Goal: Information Seeking & Learning: Learn about a topic

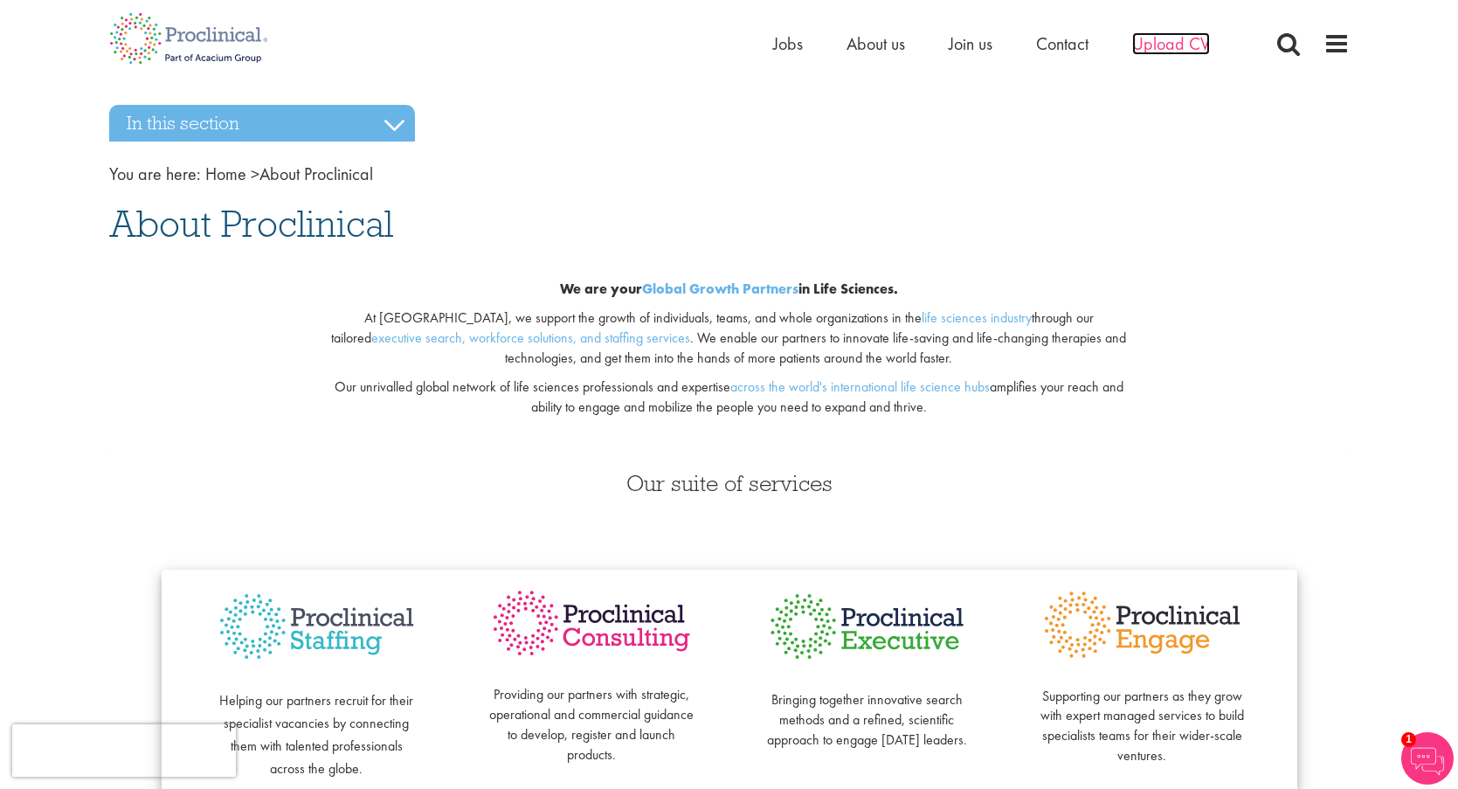
click at [1163, 50] on span "Upload CV" at bounding box center [1171, 43] width 78 height 23
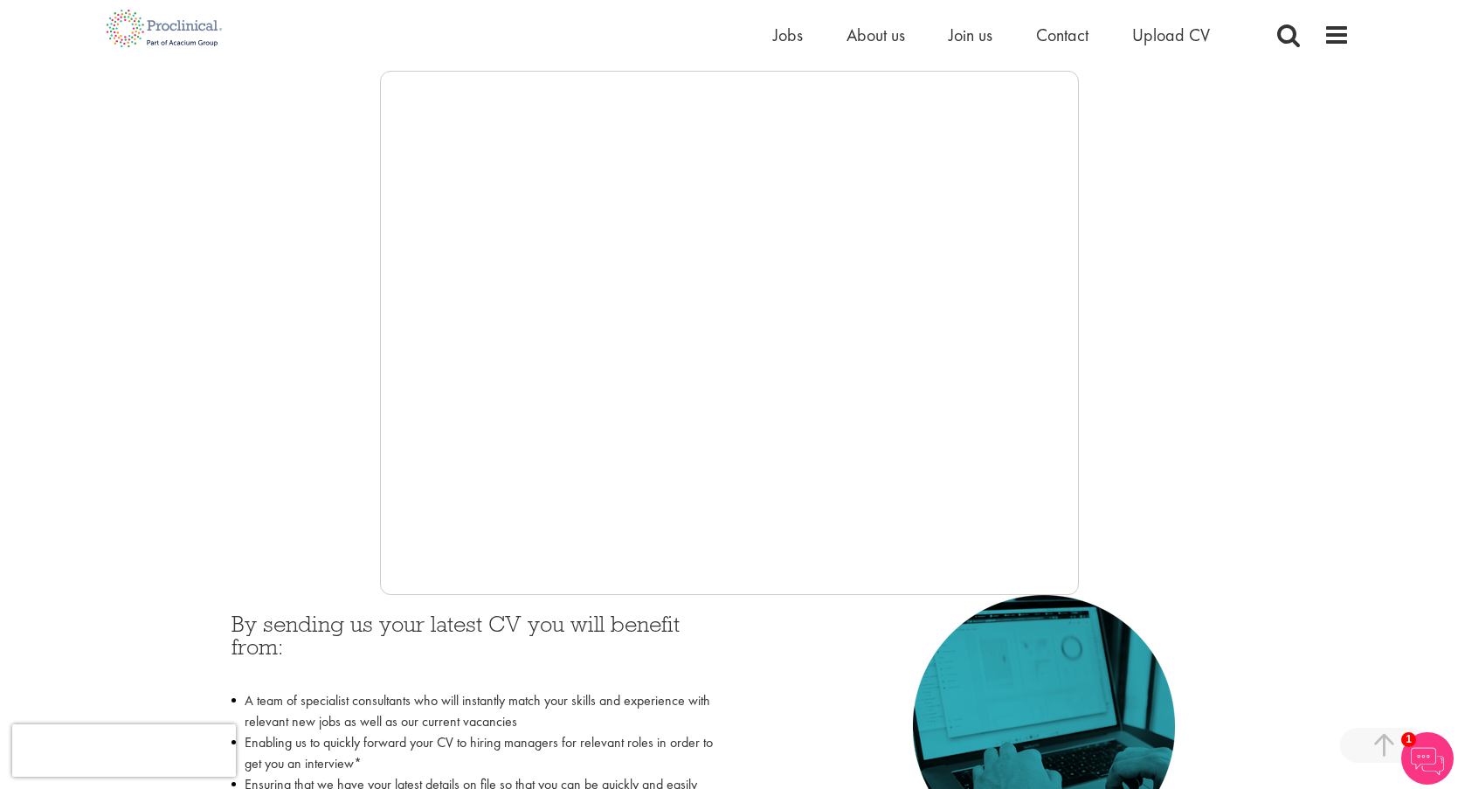
scroll to position [289, 0]
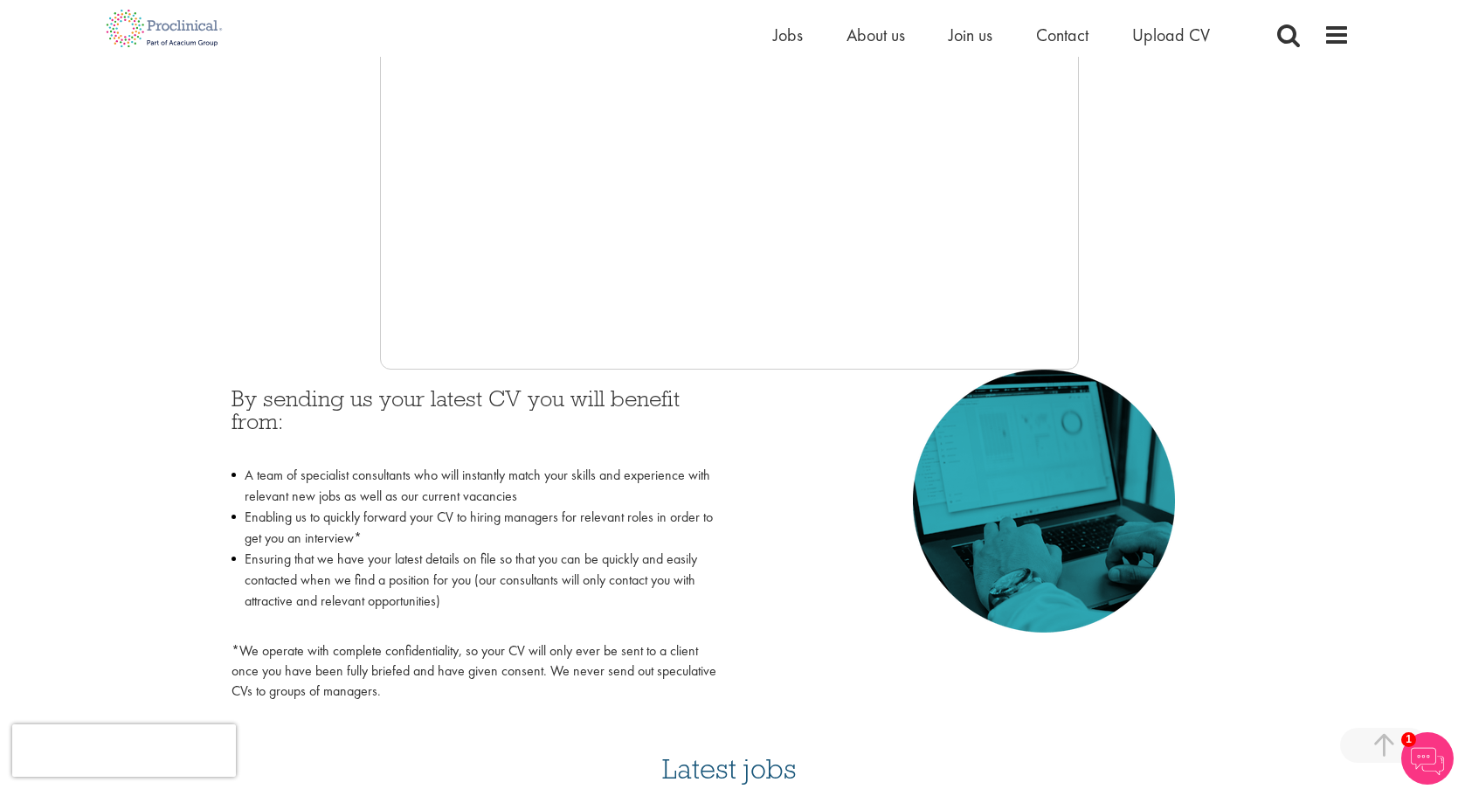
scroll to position [512, 0]
click at [1080, 31] on span "Contact" at bounding box center [1062, 35] width 52 height 23
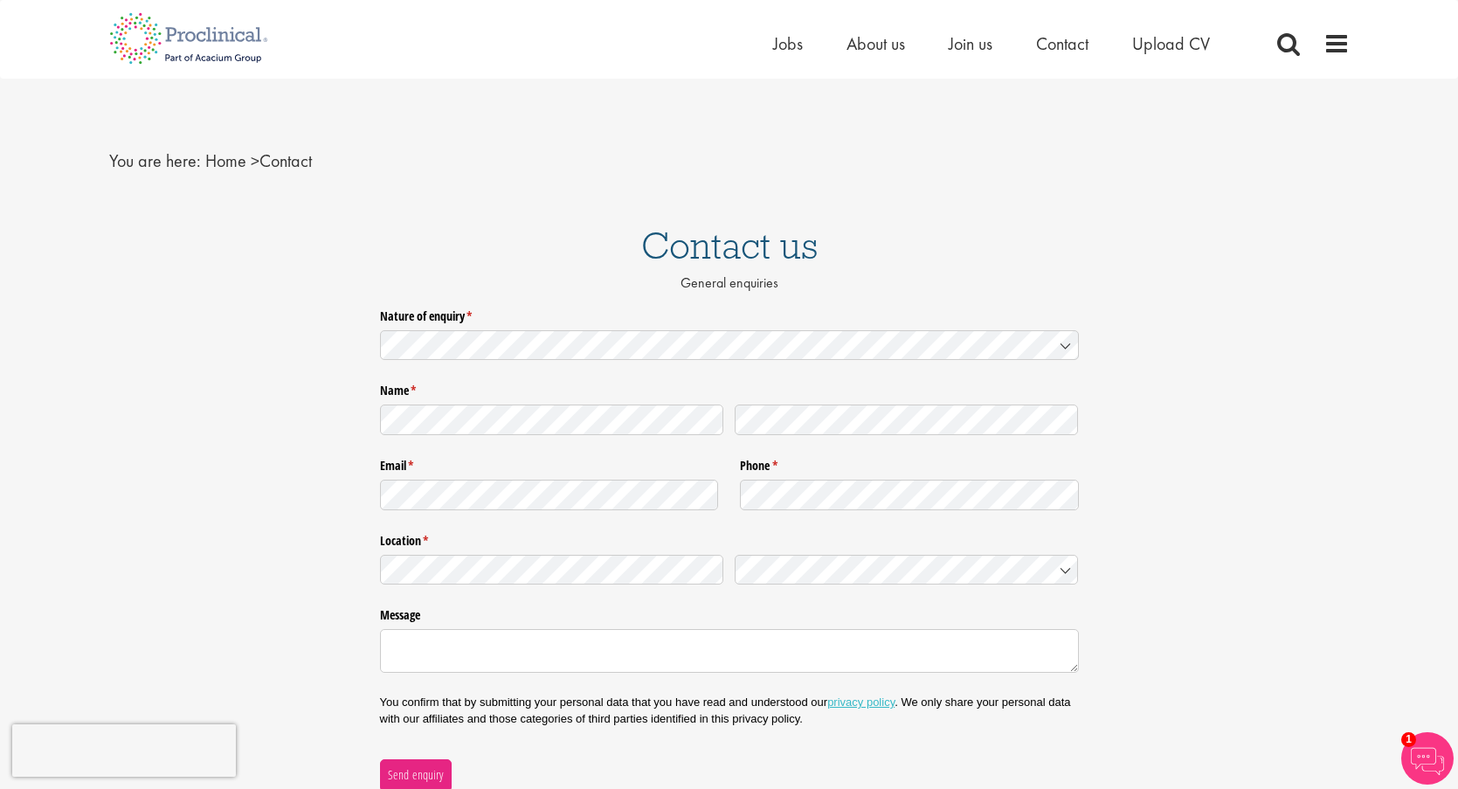
click at [213, 36] on img at bounding box center [188, 38] width 185 height 77
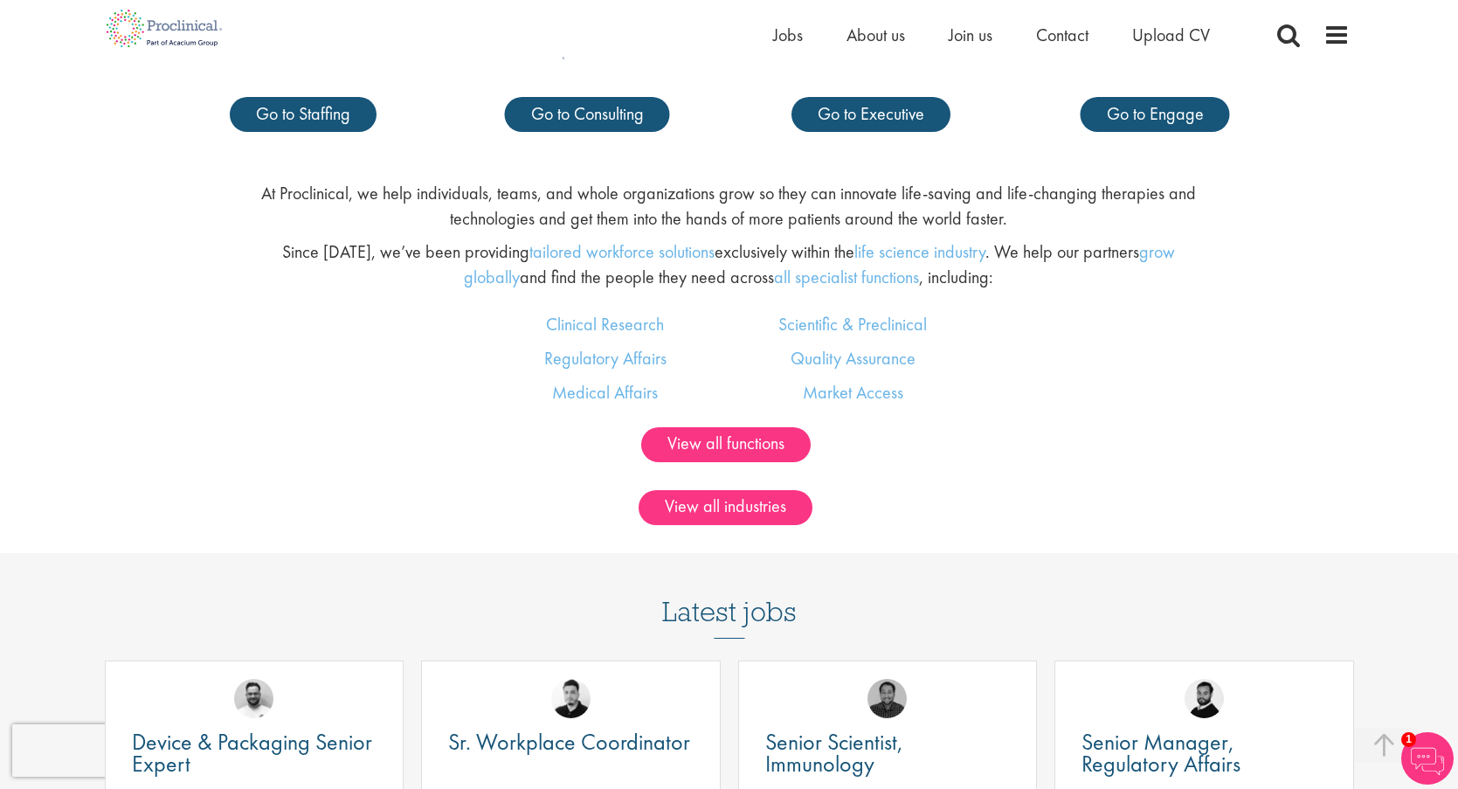
scroll to position [1108, 0]
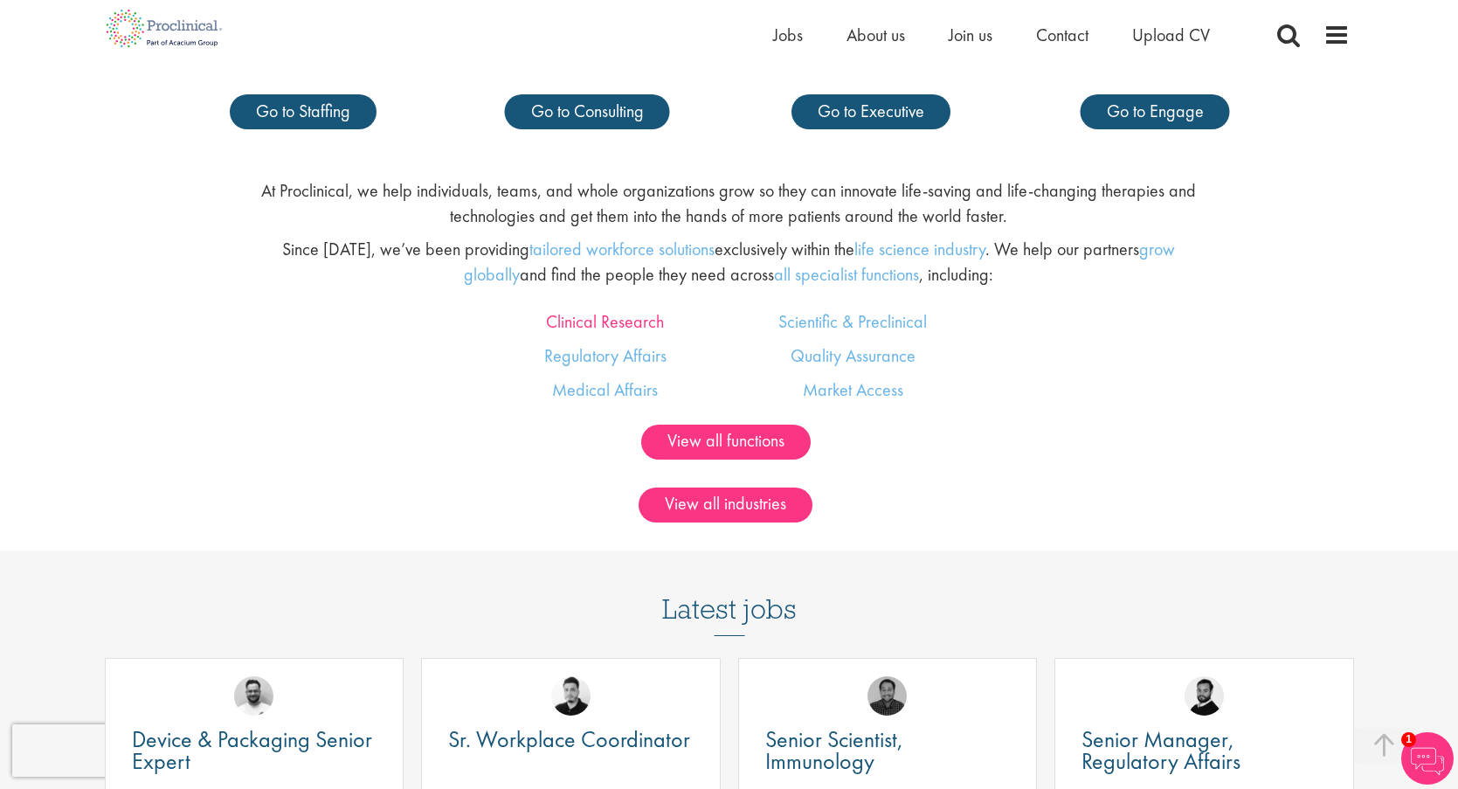
click at [624, 324] on link "Clinical Research" at bounding box center [605, 321] width 118 height 23
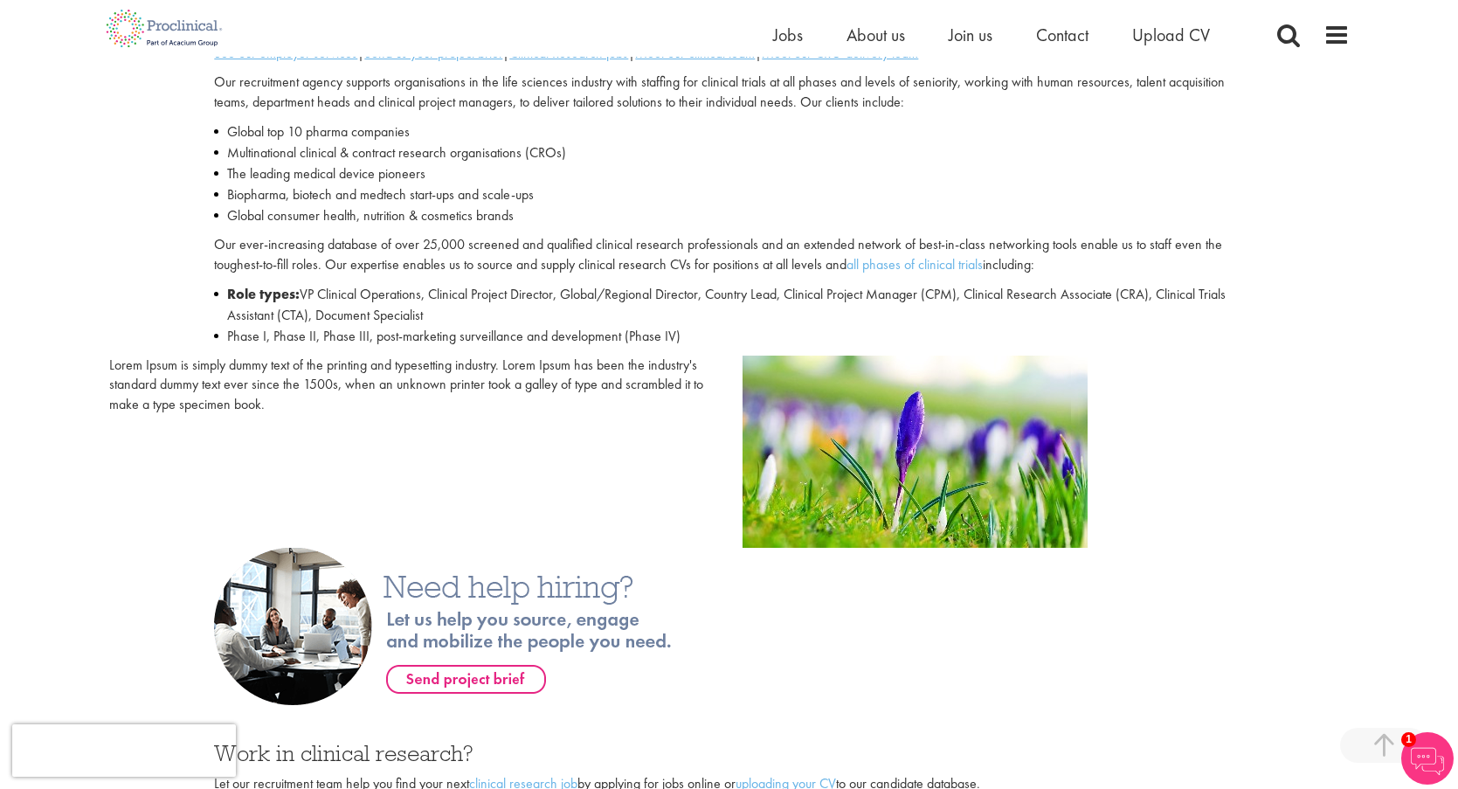
scroll to position [696, 0]
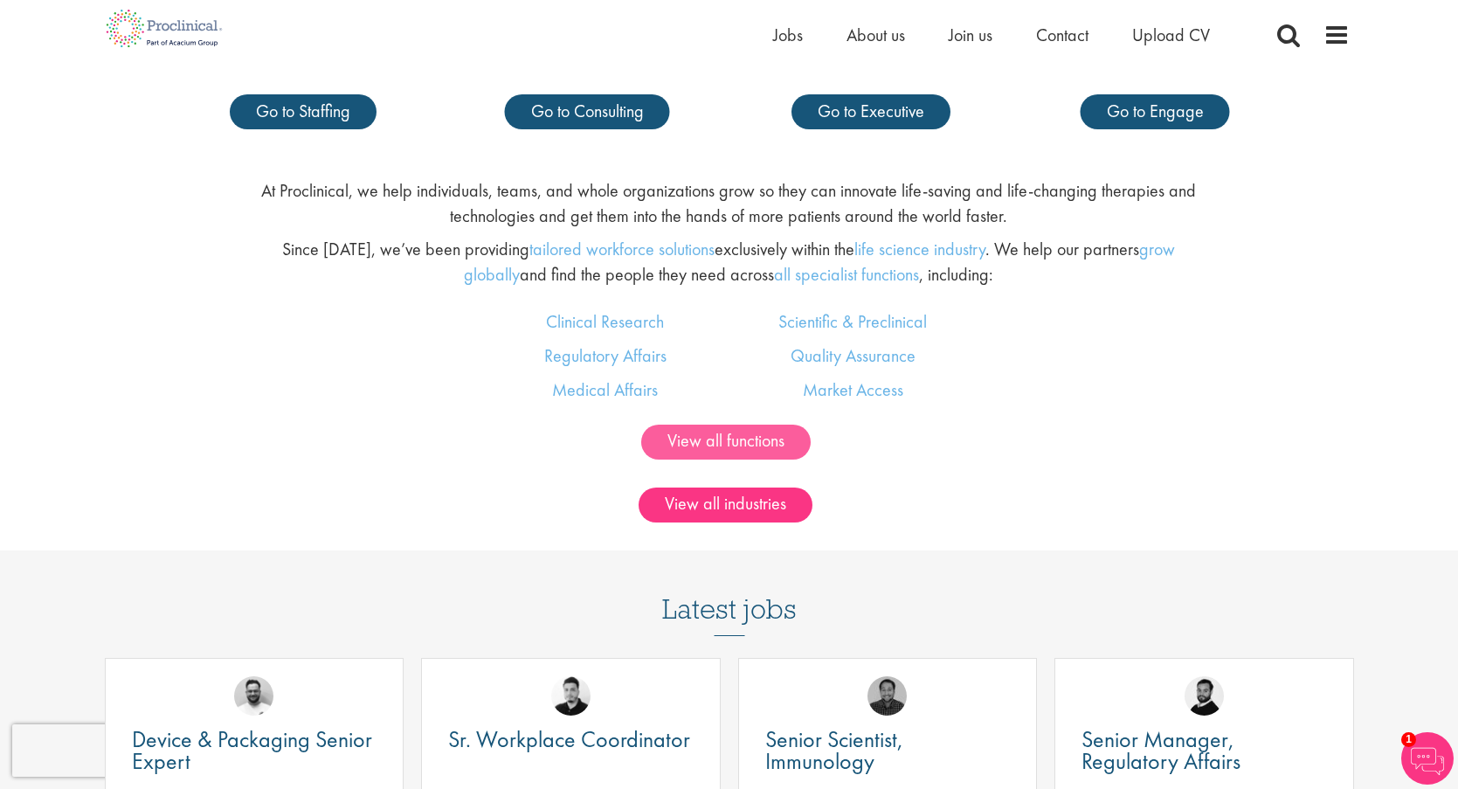
click at [783, 429] on link "View all functions" at bounding box center [725, 442] width 169 height 35
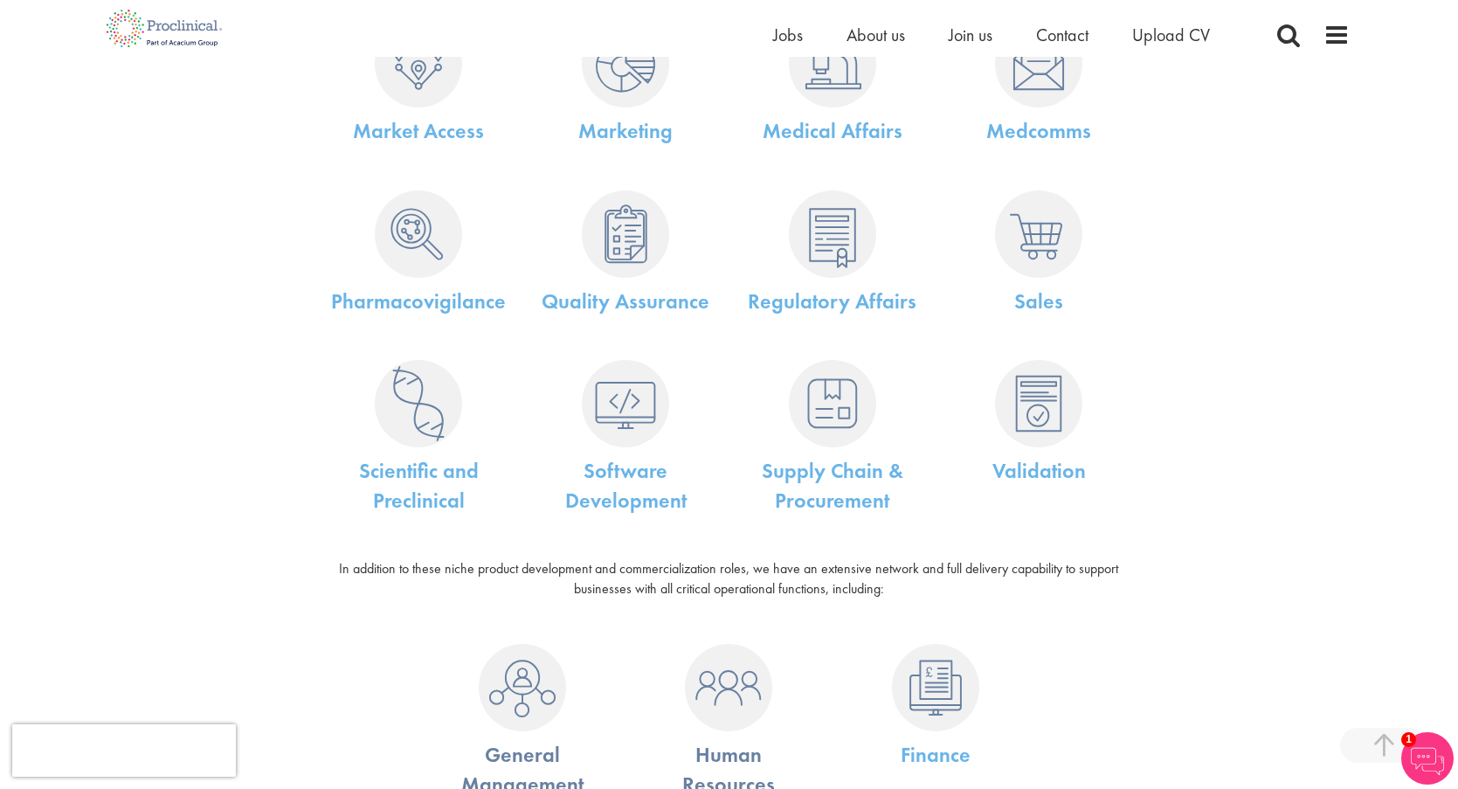
scroll to position [782, 0]
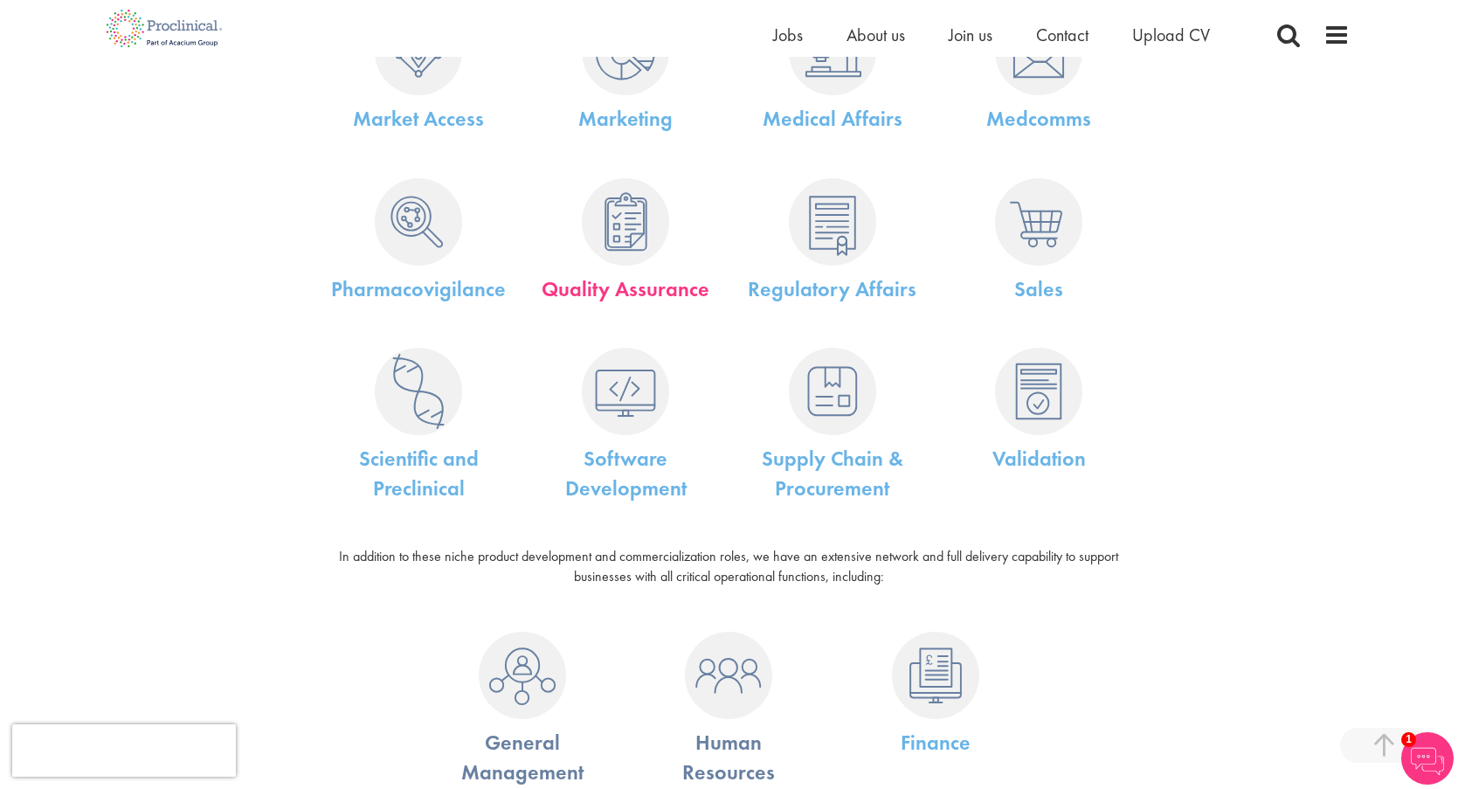
click at [642, 278] on link "Quality Assurance" at bounding box center [626, 288] width 168 height 27
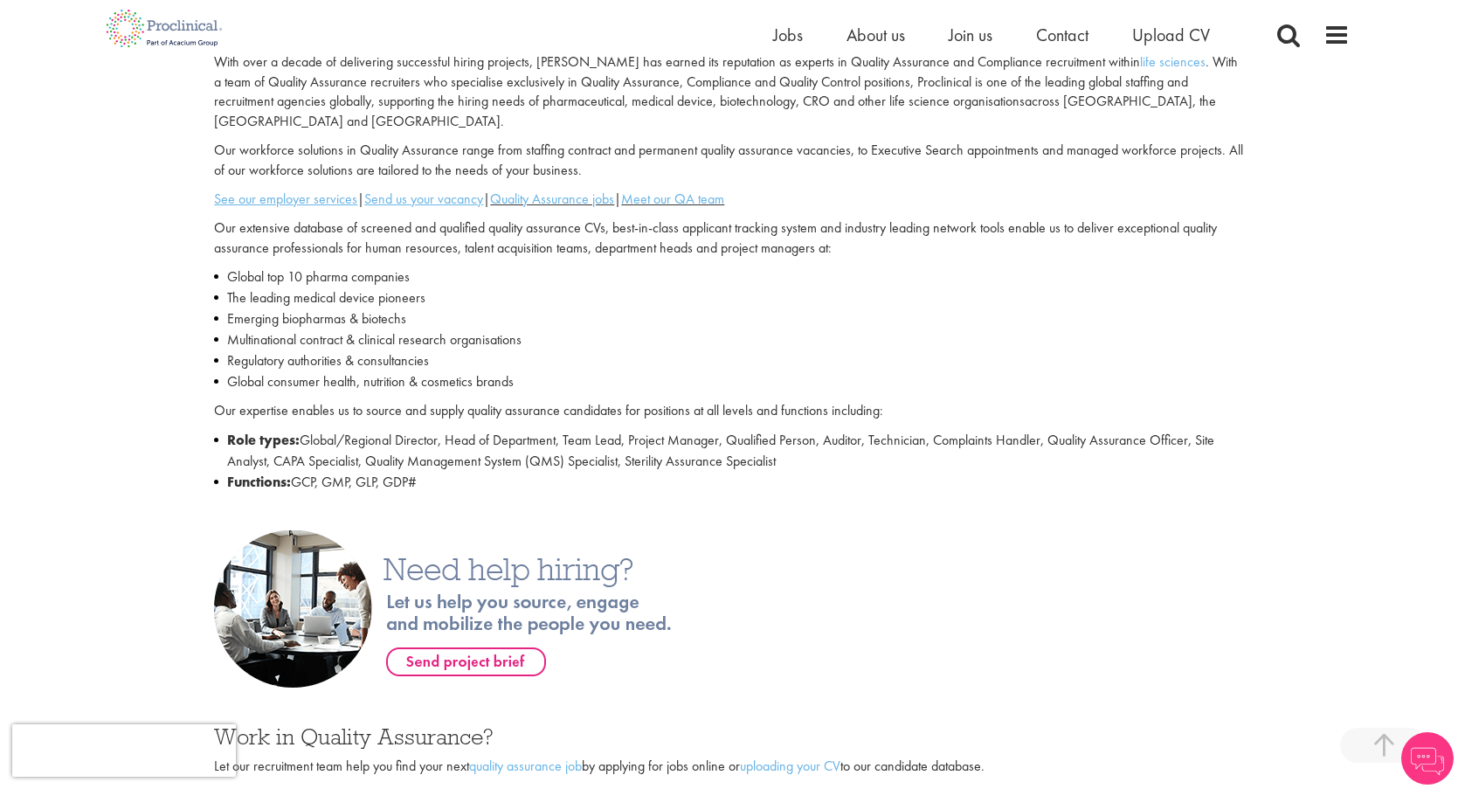
scroll to position [562, 0]
click at [578, 190] on link "Quality Assurance jobs" at bounding box center [552, 199] width 124 height 18
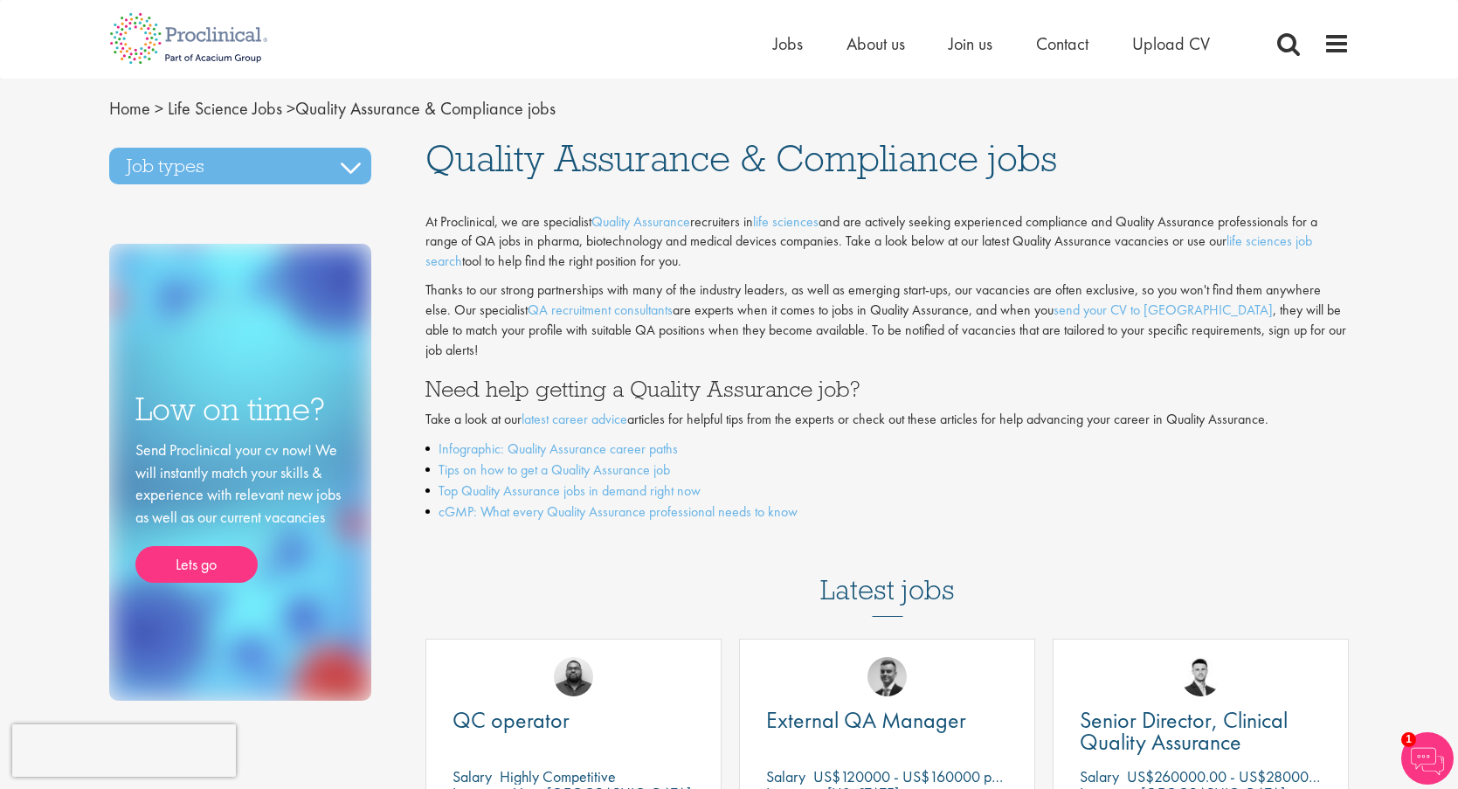
click at [803, 47] on ul "Home Jobs About us Join us Contact Upload CV" at bounding box center [1013, 44] width 480 height 26
click at [796, 47] on span "Jobs" at bounding box center [788, 43] width 30 height 23
